Goal: Transaction & Acquisition: Purchase product/service

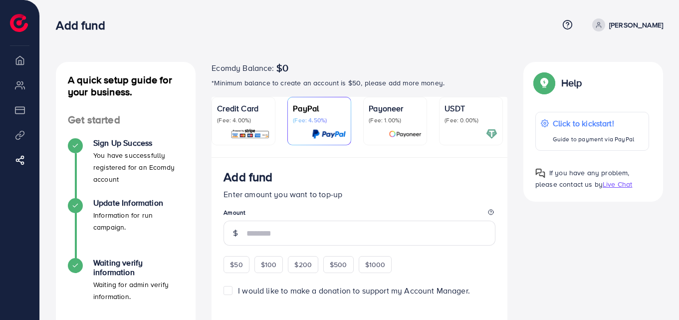
click at [605, 26] on span at bounding box center [598, 24] width 13 height 13
click at [617, 62] on span "Log out" at bounding box center [603, 59] width 27 height 12
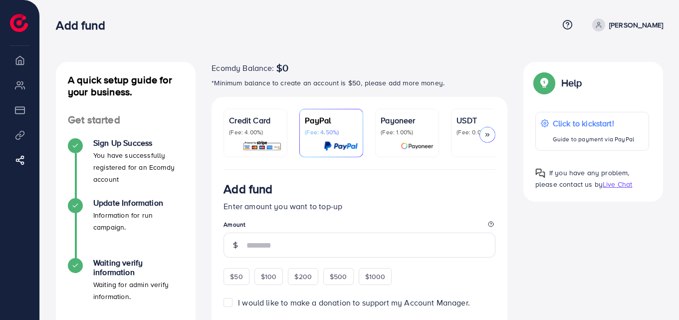
click at [478, 133] on p "(Fee: 0.00%)" at bounding box center [483, 132] width 53 height 8
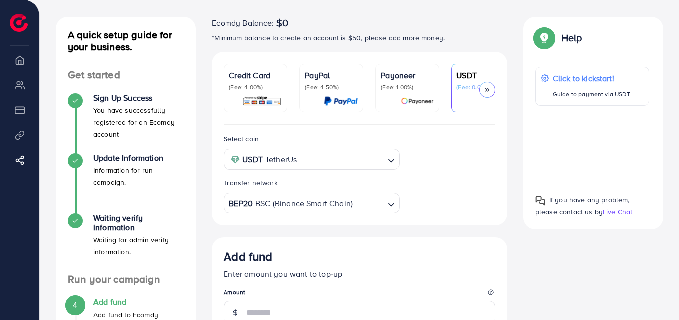
scroll to position [100, 0]
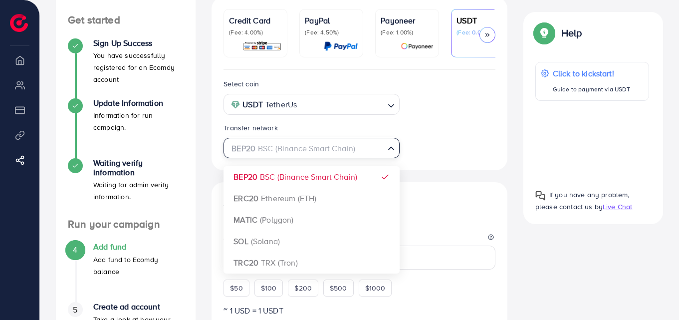
click at [310, 156] on div "BEP20 BSC (Binance Smart Chain)" at bounding box center [305, 147] width 157 height 17
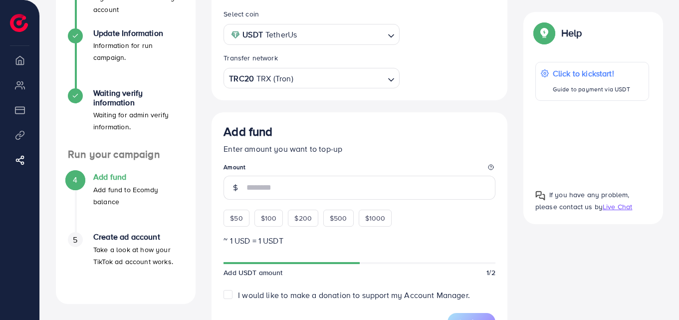
scroll to position [250, 0]
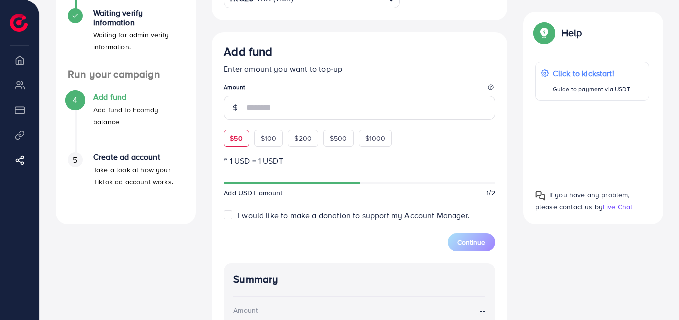
click at [233, 135] on span "$50" at bounding box center [236, 138] width 12 height 10
type input "**"
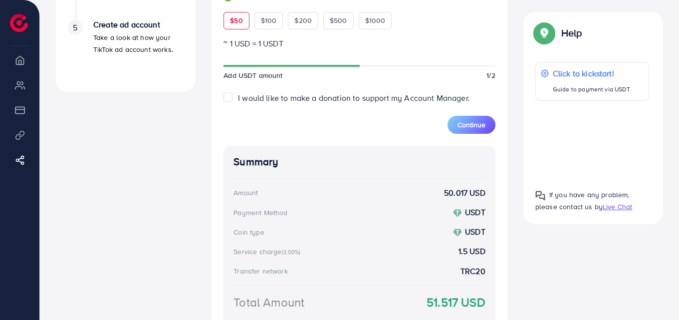
scroll to position [399, 0]
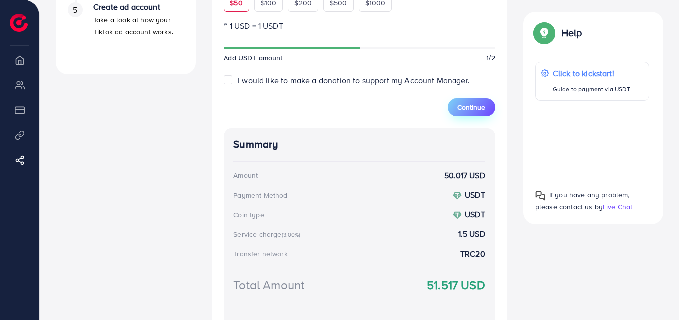
click at [482, 105] on span "Continue" at bounding box center [472, 107] width 28 height 10
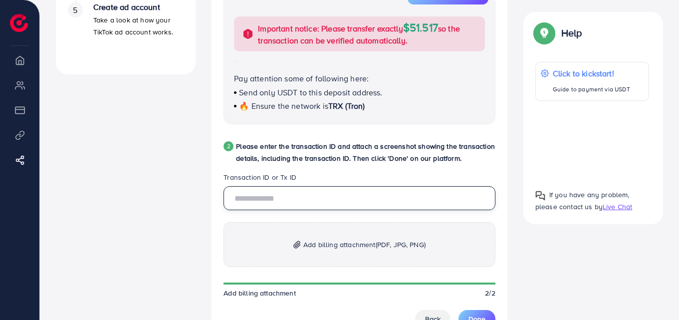
click at [360, 201] on input "text" at bounding box center [360, 198] width 272 height 24
paste input "**********"
type input "**********"
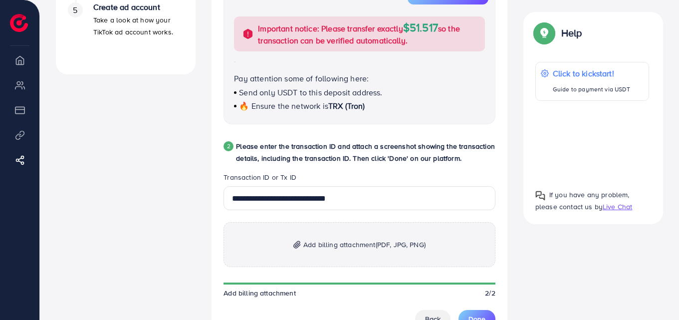
click at [338, 241] on span "Add billing attachment (PDF, JPG, PNG)" at bounding box center [364, 245] width 122 height 12
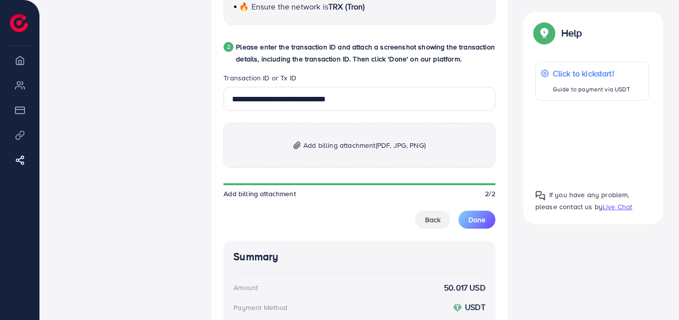
scroll to position [499, 0]
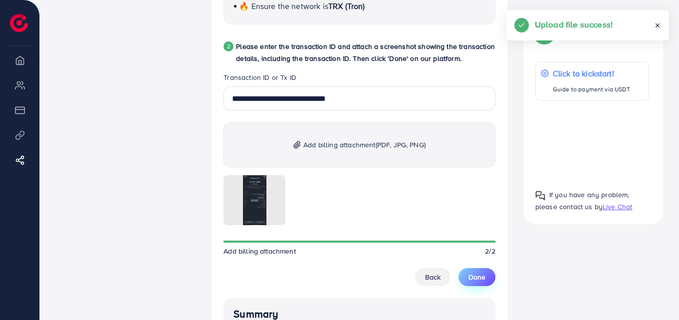
click at [471, 279] on span "Done" at bounding box center [477, 277] width 17 height 10
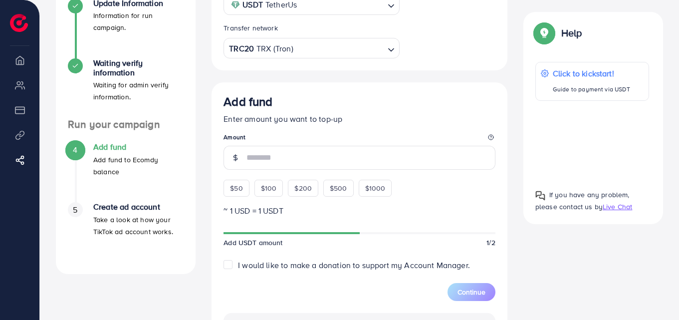
scroll to position [0, 0]
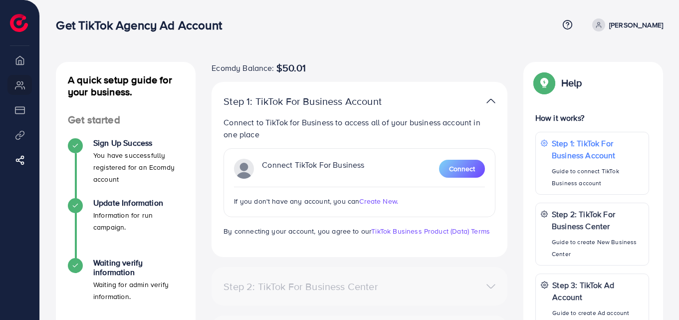
drag, startPoint x: 279, startPoint y: 64, endPoint x: 388, endPoint y: 63, distance: 108.8
click at [410, 64] on div "Ecomdy Balance: $50.01" at bounding box center [360, 68] width 296 height 12
click at [359, 61] on div "A quick setup guide for your business. Get started Sign Up Success You have suc…" at bounding box center [359, 250] width 639 height 501
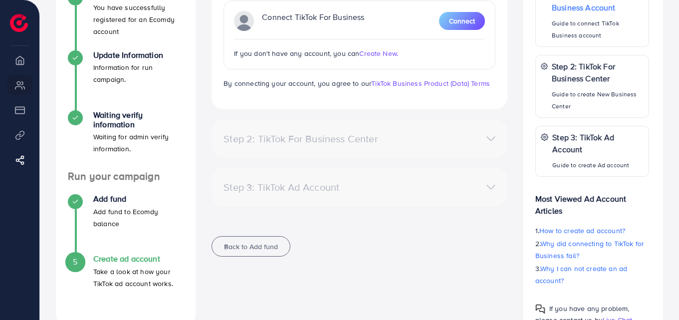
scroll to position [181, 0]
